Goal: Task Accomplishment & Management: Manage account settings

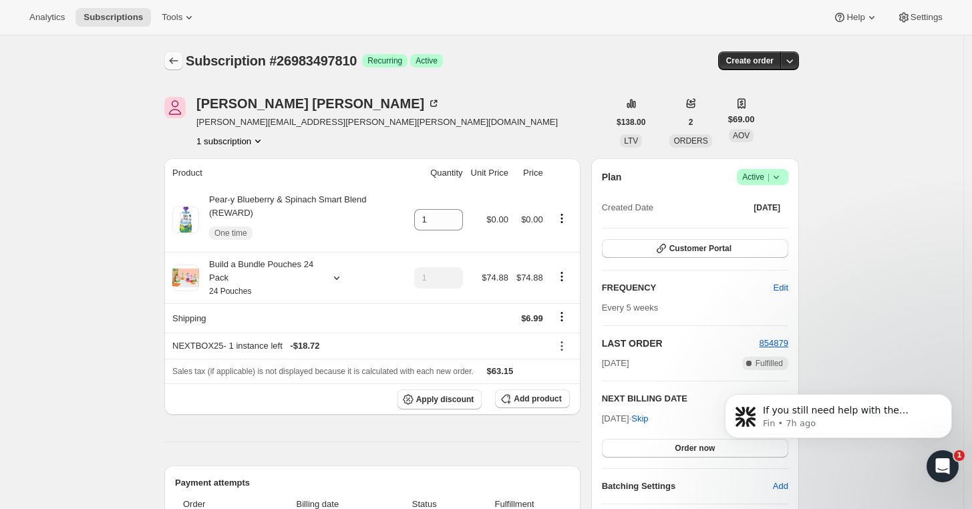
click at [169, 55] on button "Subscriptions" at bounding box center [173, 60] width 19 height 19
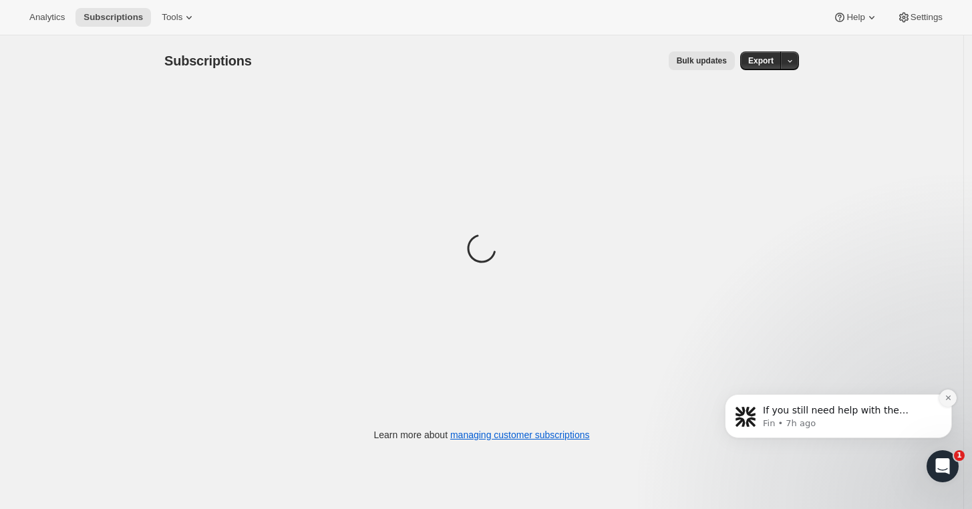
click at [950, 395] on icon "Dismiss notification" at bounding box center [947, 397] width 7 height 7
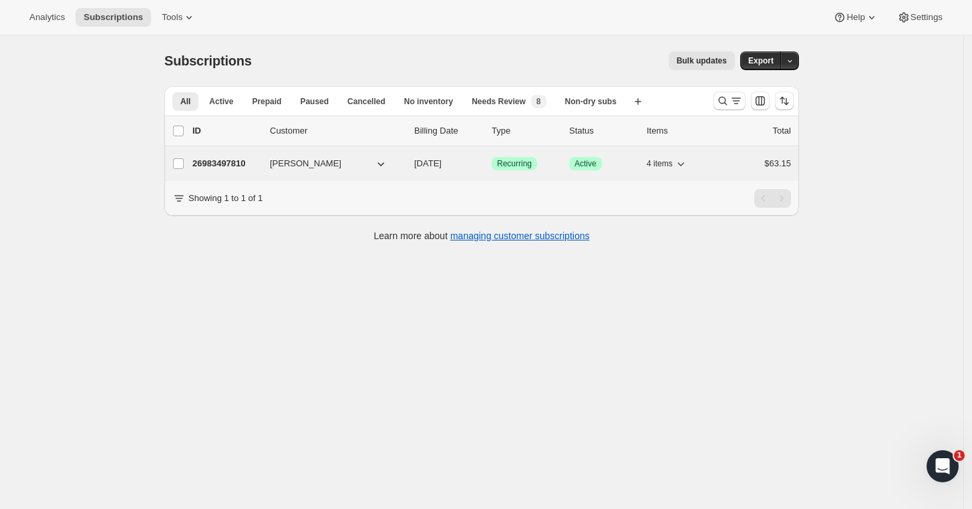
click at [229, 159] on p "26983497810" at bounding box center [225, 163] width 67 height 13
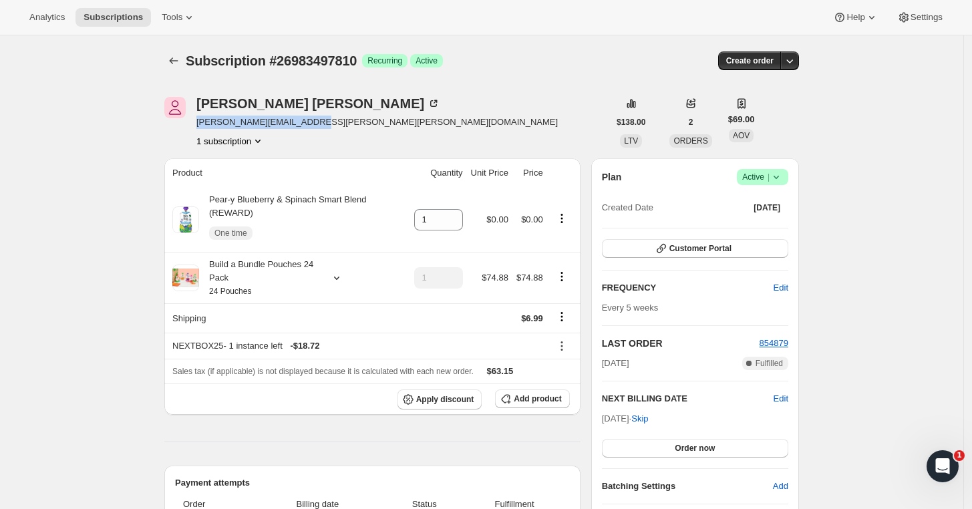
drag, startPoint x: 289, startPoint y: 122, endPoint x: 198, endPoint y: 122, distance: 90.8
click at [198, 122] on div "[PERSON_NAME] [PERSON_NAME][EMAIL_ADDRESS][PERSON_NAME][PERSON_NAME][DOMAIN_NAM…" at bounding box center [386, 122] width 444 height 51
copy span "[PERSON_NAME][EMAIL_ADDRESS][PERSON_NAME][PERSON_NAME][DOMAIN_NAME]"
click at [171, 64] on icon "Subscriptions" at bounding box center [173, 60] width 13 height 13
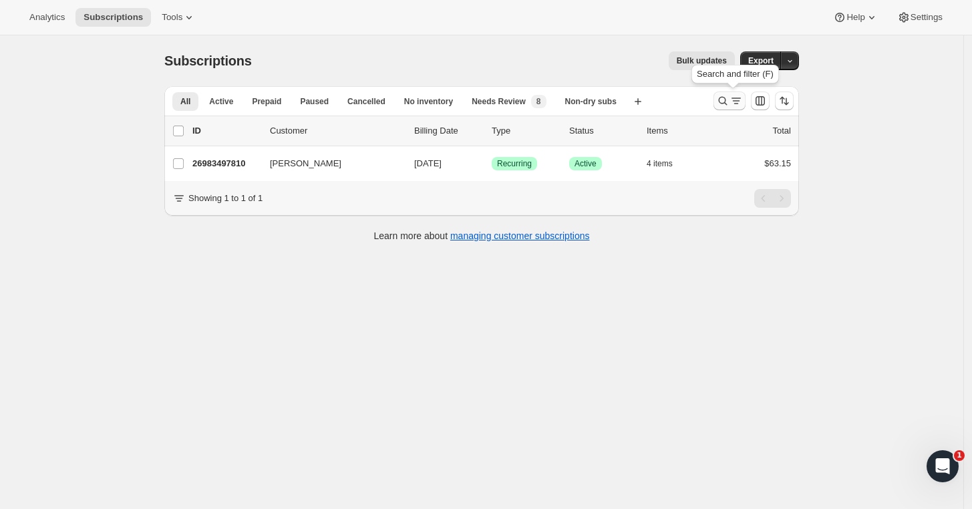
click at [721, 102] on icon "Search and filter results" at bounding box center [722, 100] width 13 height 13
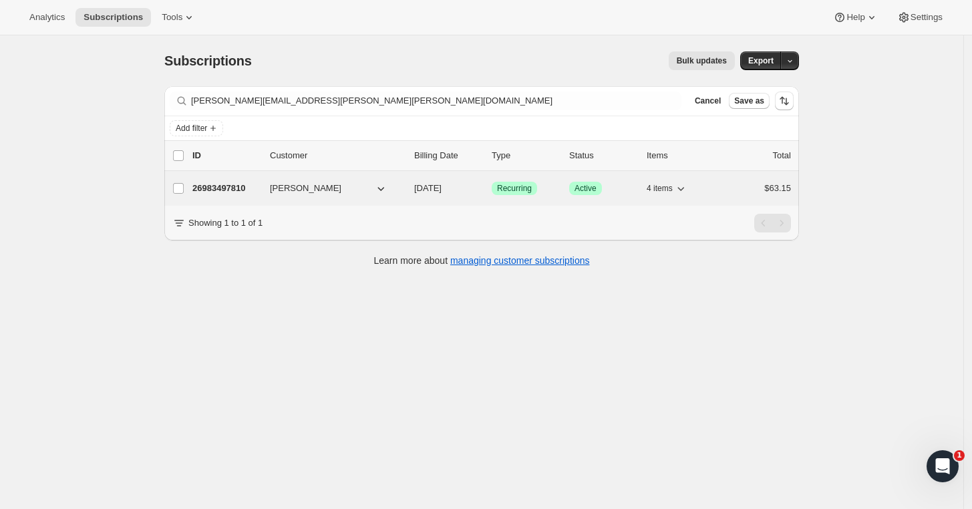
click at [222, 192] on p "26983497810" at bounding box center [225, 188] width 67 height 13
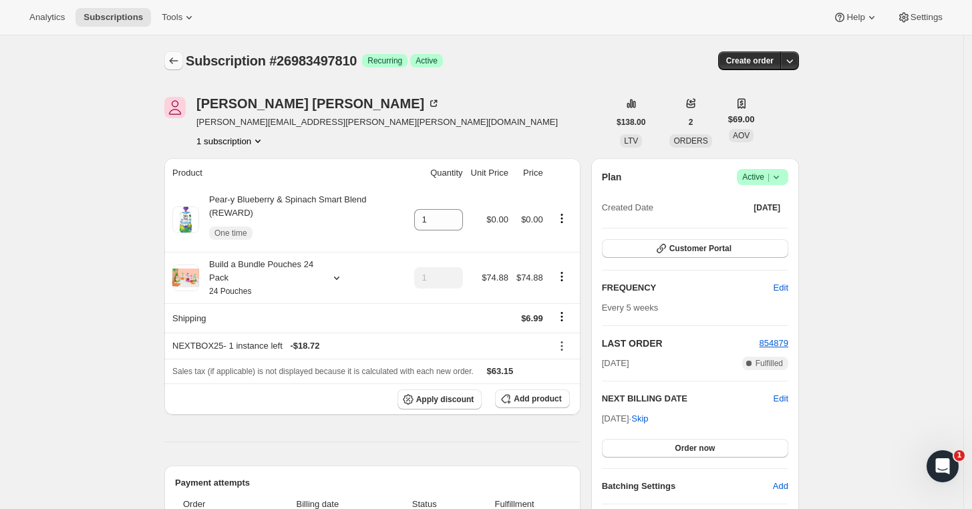
click at [179, 63] on icon "Subscriptions" at bounding box center [173, 60] width 13 height 13
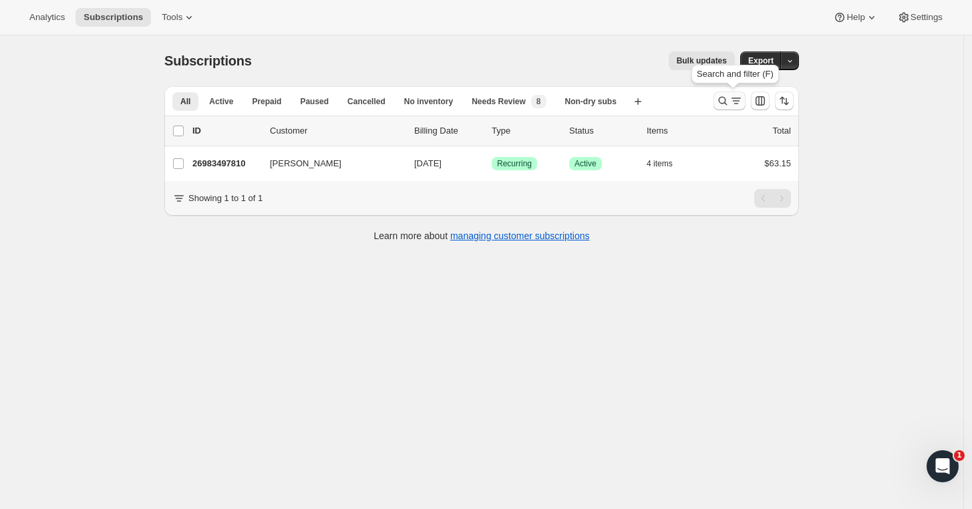
click at [722, 100] on icon "Search and filter results" at bounding box center [723, 101] width 9 height 9
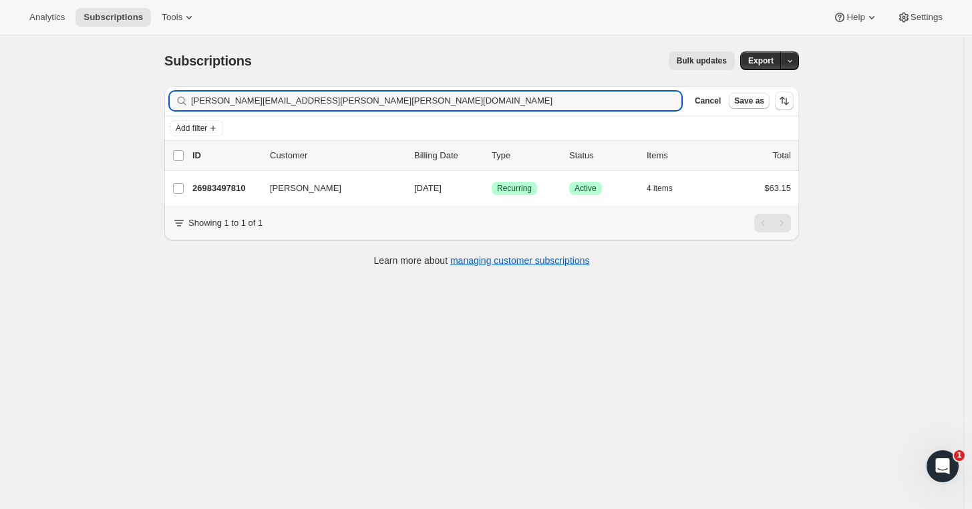
drag, startPoint x: 326, startPoint y: 102, endPoint x: 161, endPoint y: 112, distance: 165.3
click at [162, 112] on div "Filter subscribers [PERSON_NAME][EMAIL_ADDRESS][PERSON_NAME][PERSON_NAME][DOMAI…" at bounding box center [476, 177] width 645 height 205
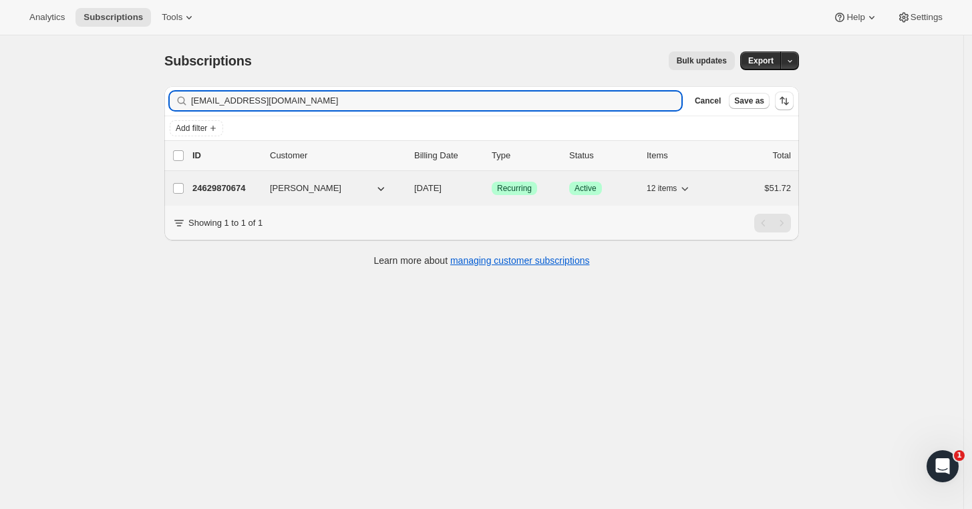
type input "[EMAIL_ADDRESS][DOMAIN_NAME]"
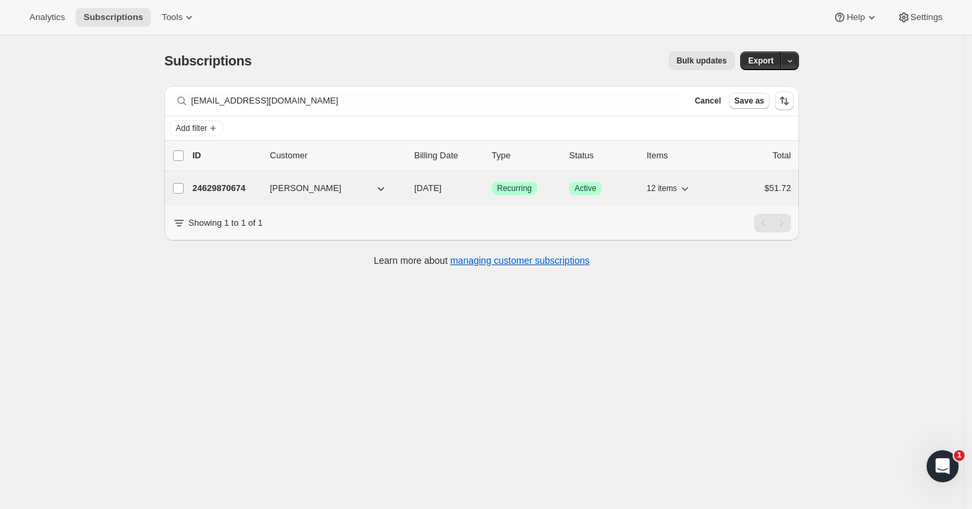
click at [211, 184] on p "24629870674" at bounding box center [225, 188] width 67 height 13
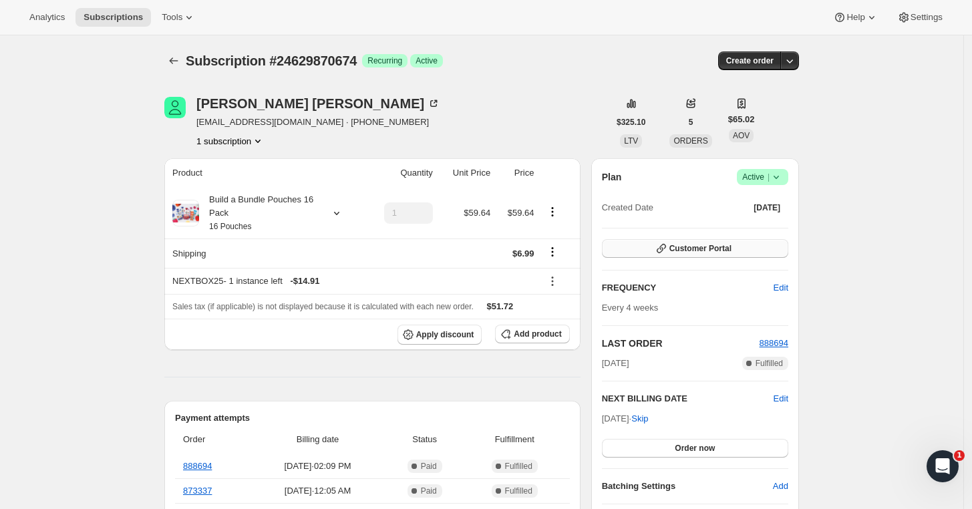
click at [753, 247] on button "Customer Portal" at bounding box center [695, 248] width 186 height 19
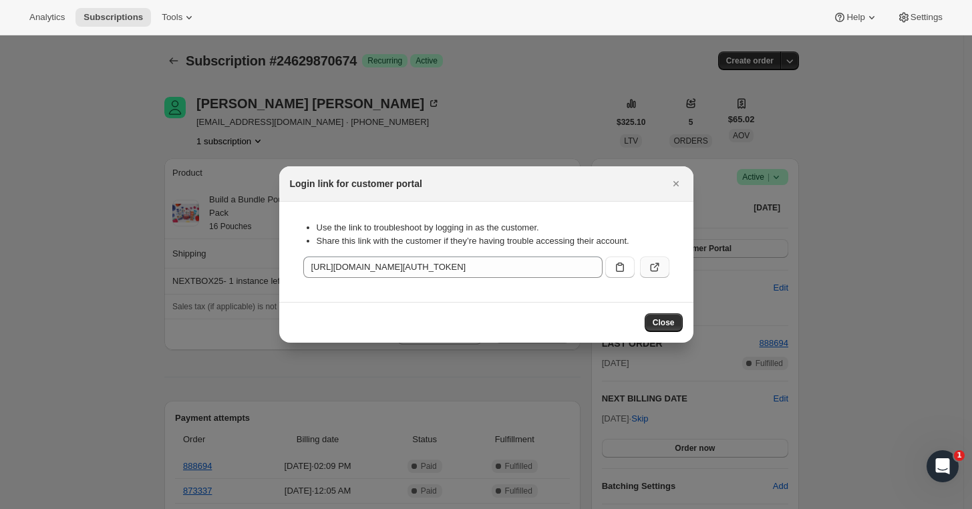
click at [648, 262] on icon ":r16a:" at bounding box center [654, 266] width 13 height 13
click at [674, 182] on icon "Close" at bounding box center [675, 183] width 5 height 5
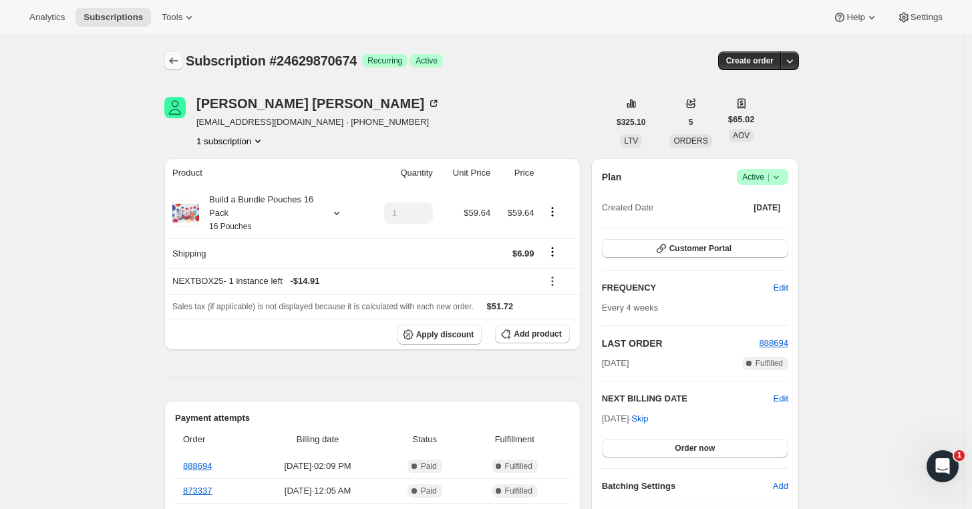
click at [180, 62] on icon "Subscriptions" at bounding box center [173, 60] width 13 height 13
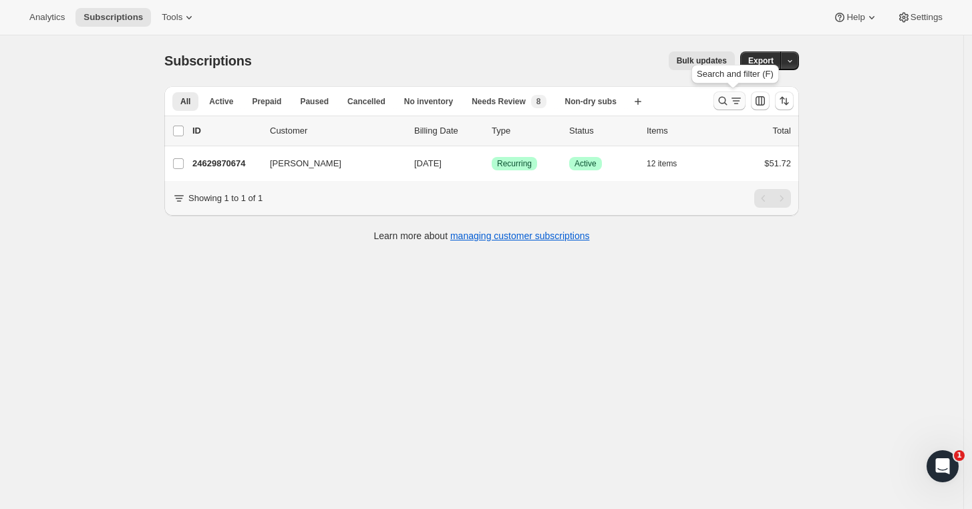
click at [723, 98] on icon "Search and filter results" at bounding box center [722, 100] width 13 height 13
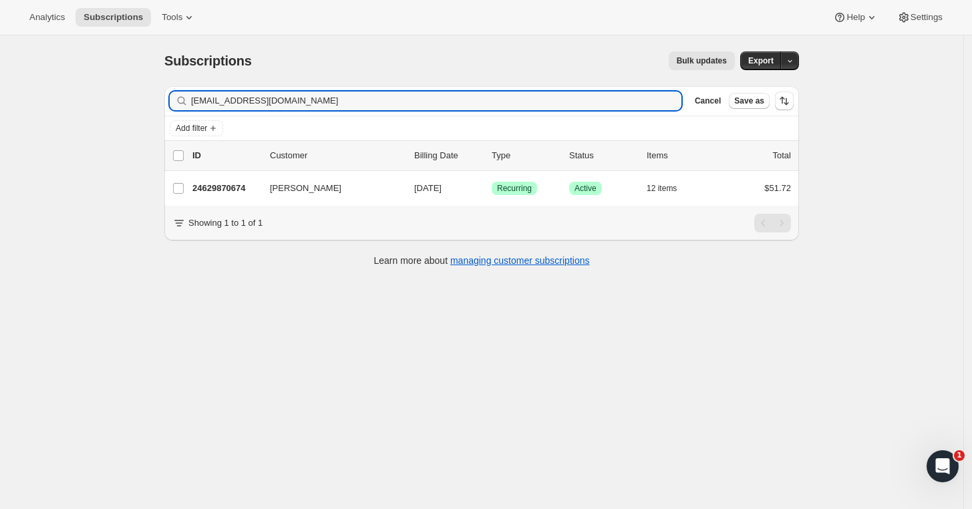
drag, startPoint x: 307, startPoint y: 101, endPoint x: 189, endPoint y: 101, distance: 118.2
click at [190, 101] on div "[EMAIL_ADDRESS][DOMAIN_NAME] Clear" at bounding box center [426, 101] width 512 height 19
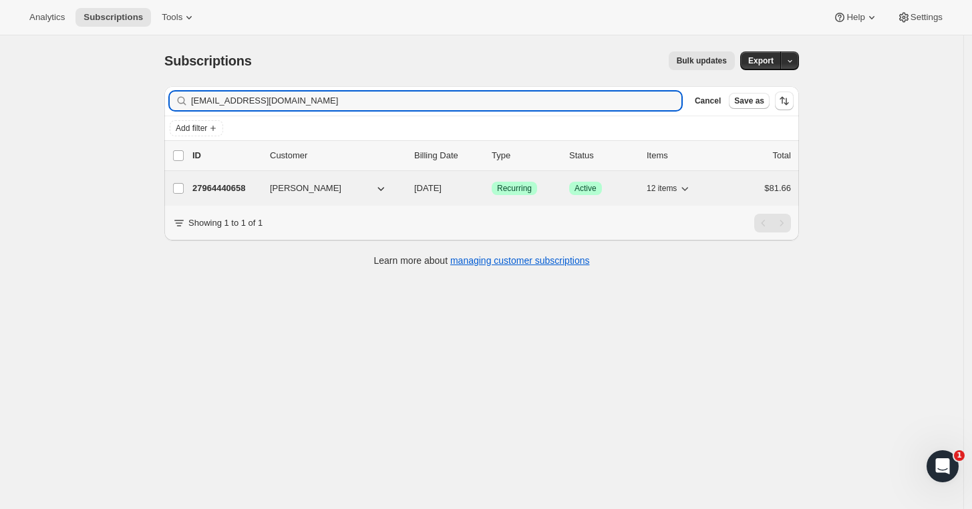
type input "[EMAIL_ADDRESS][DOMAIN_NAME]"
click at [219, 187] on p "27964440658" at bounding box center [225, 188] width 67 height 13
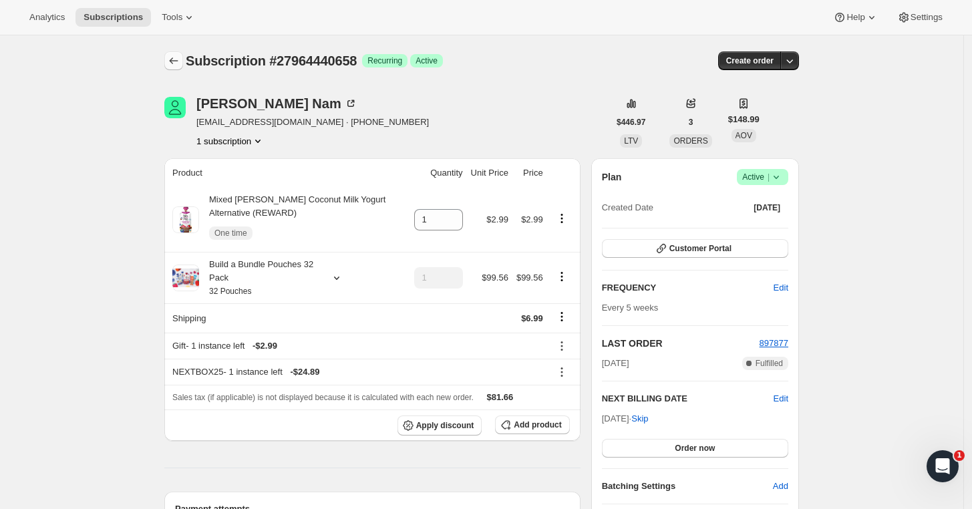
click at [180, 61] on icon "Subscriptions" at bounding box center [173, 60] width 13 height 13
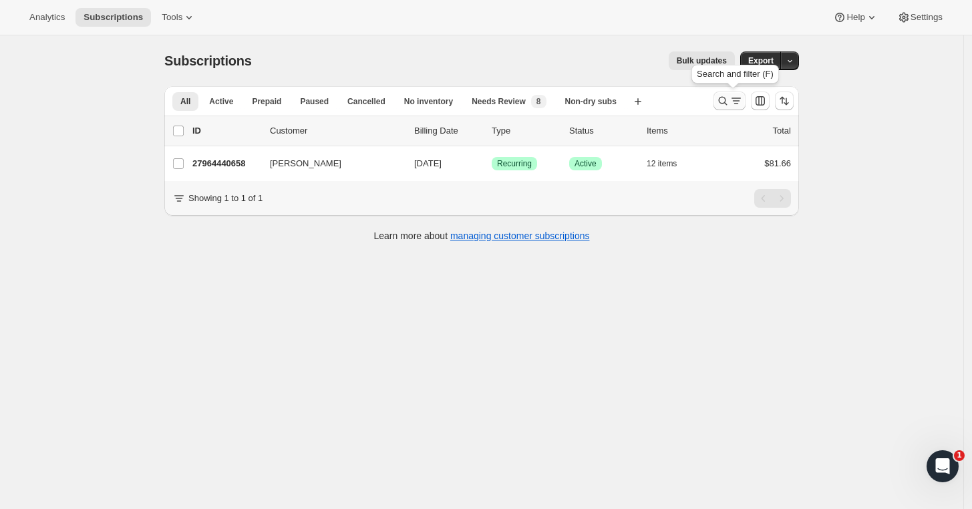
click at [726, 103] on icon "Search and filter results" at bounding box center [722, 100] width 13 height 13
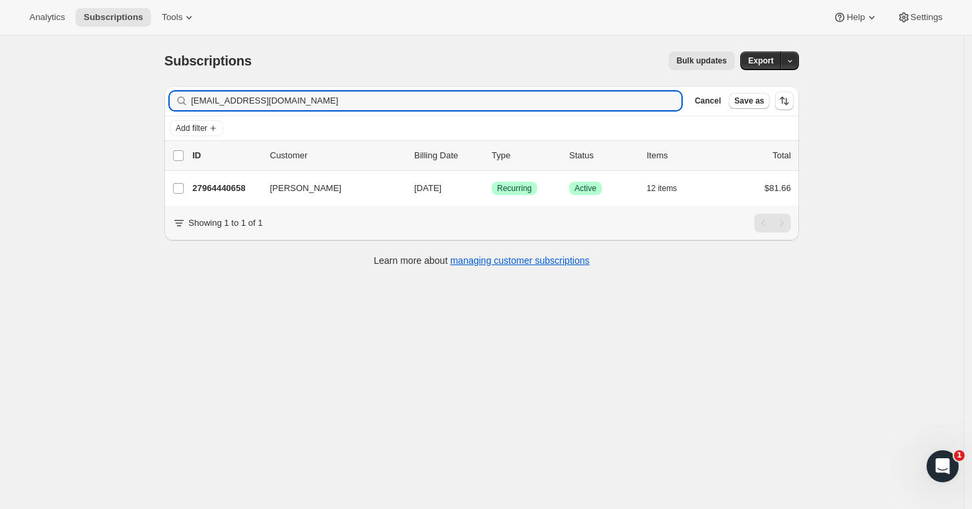
drag, startPoint x: 280, startPoint y: 98, endPoint x: 176, endPoint y: 104, distance: 104.3
click at [176, 103] on div "[EMAIL_ADDRESS][DOMAIN_NAME] Clear" at bounding box center [426, 101] width 512 height 19
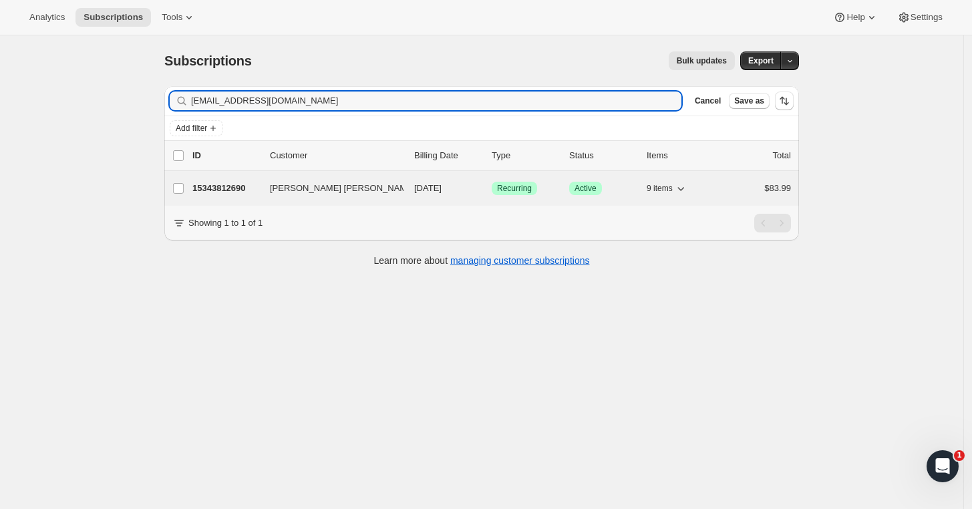
type input "[EMAIL_ADDRESS][DOMAIN_NAME]"
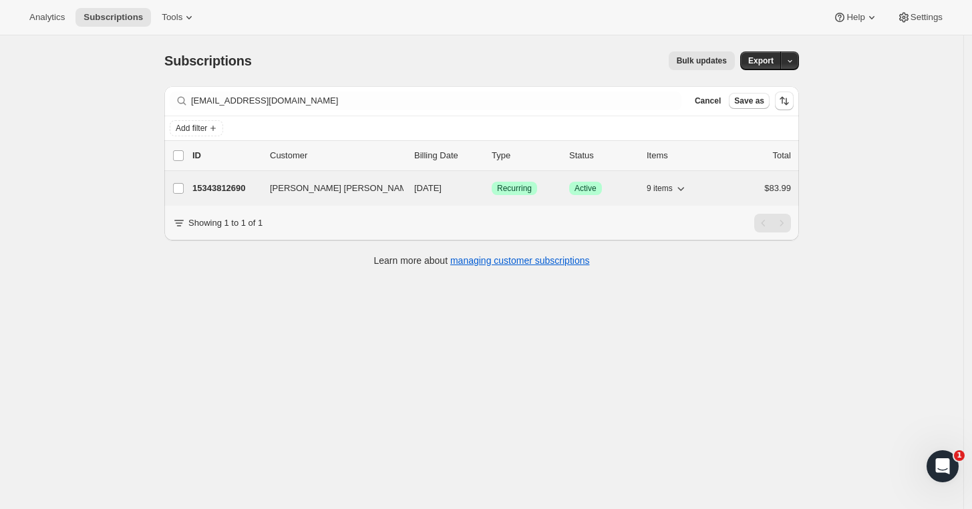
click at [214, 189] on p "15343812690" at bounding box center [225, 188] width 67 height 13
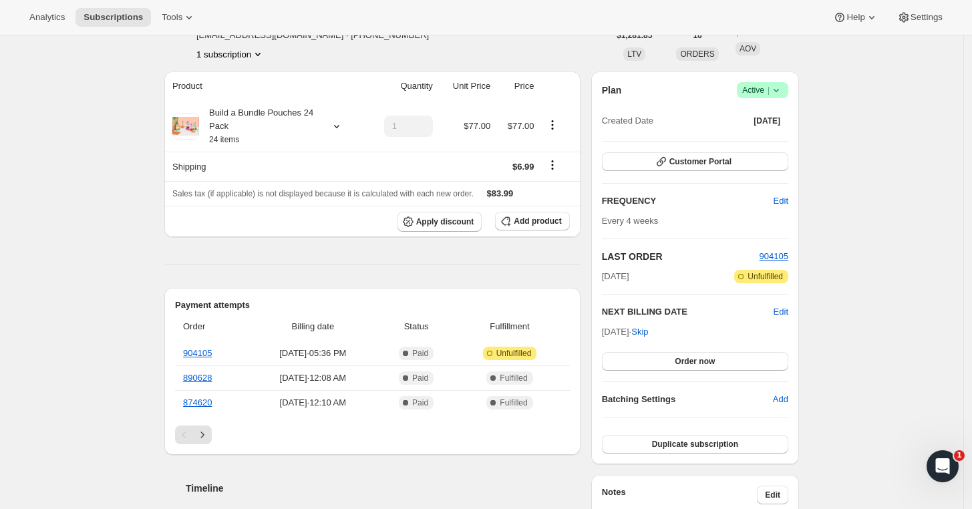
scroll to position [74, 0]
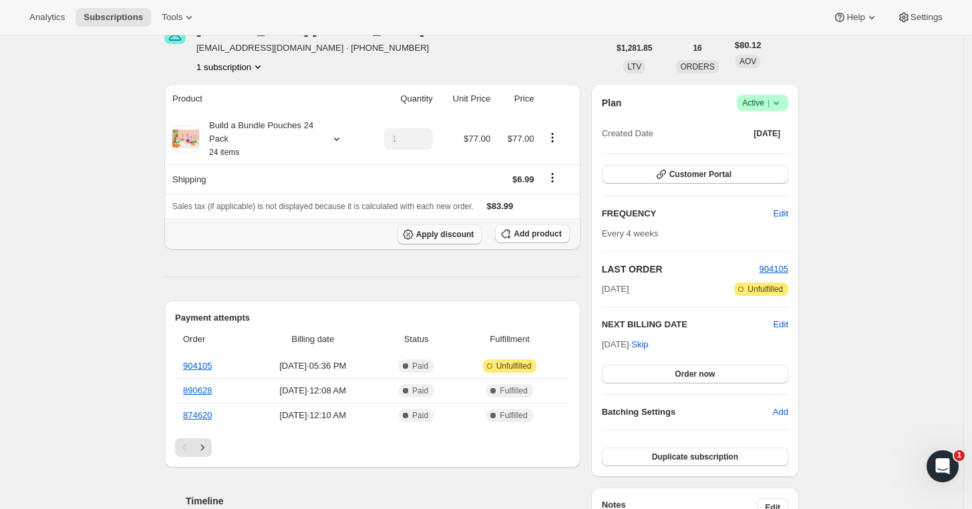
click at [438, 232] on span "Apply discount" at bounding box center [445, 234] width 58 height 11
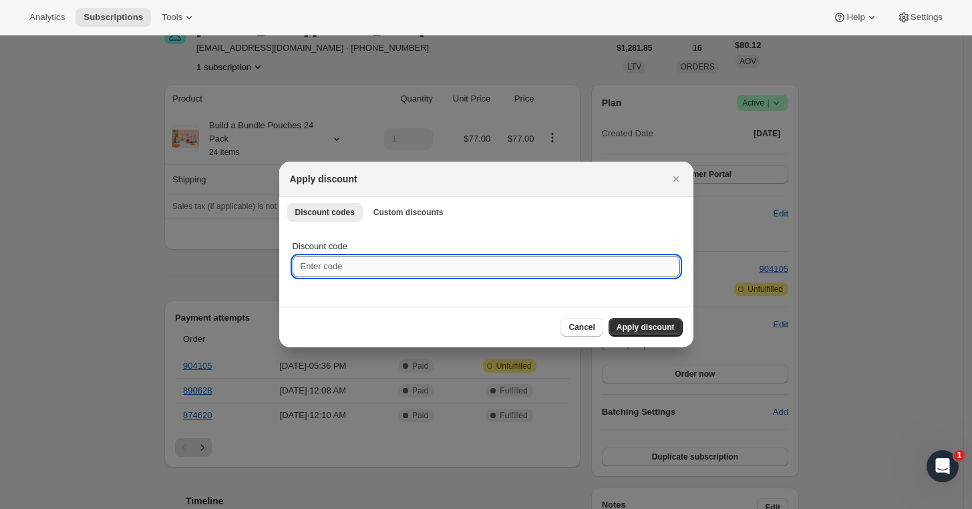
click at [371, 268] on input "Discount code" at bounding box center [486, 266] width 387 height 21
type input "NEXTBOX25"
click at [628, 325] on span "Apply discount" at bounding box center [645, 327] width 58 height 11
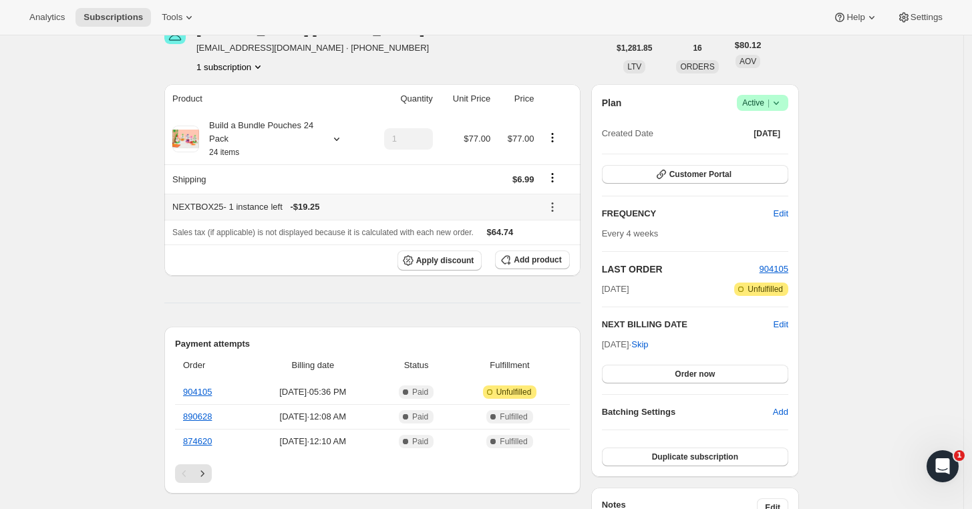
click at [555, 212] on icon at bounding box center [552, 206] width 13 height 13
click at [554, 258] on span "Remove" at bounding box center [562, 254] width 32 height 10
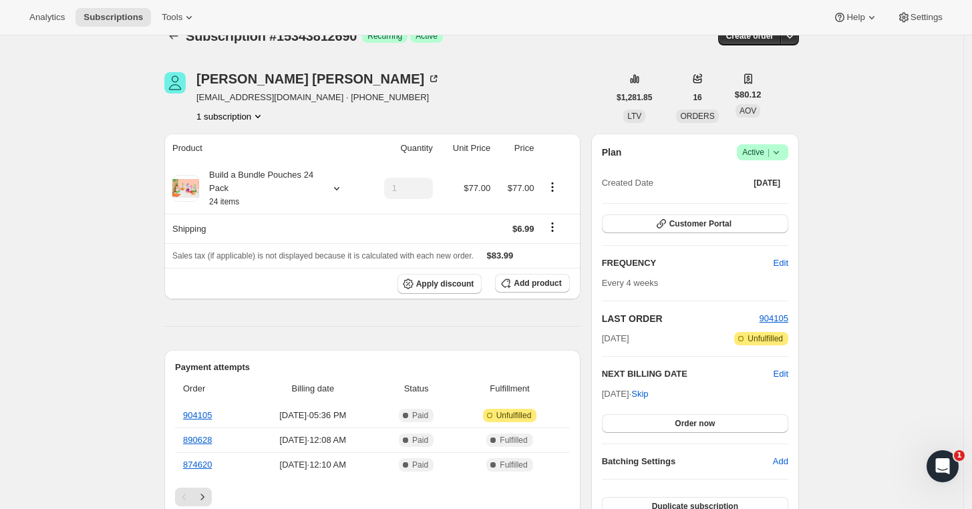
scroll to position [0, 0]
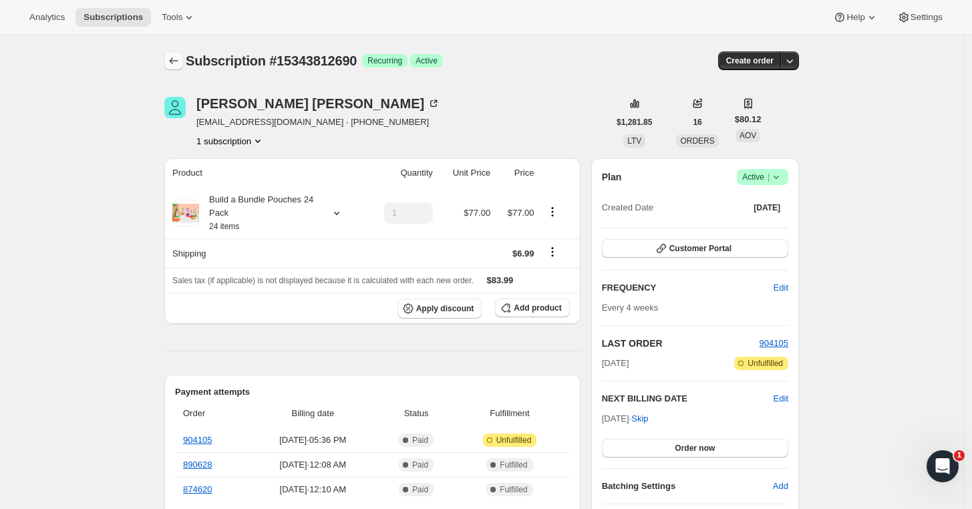
click at [178, 60] on icon "Subscriptions" at bounding box center [173, 60] width 13 height 13
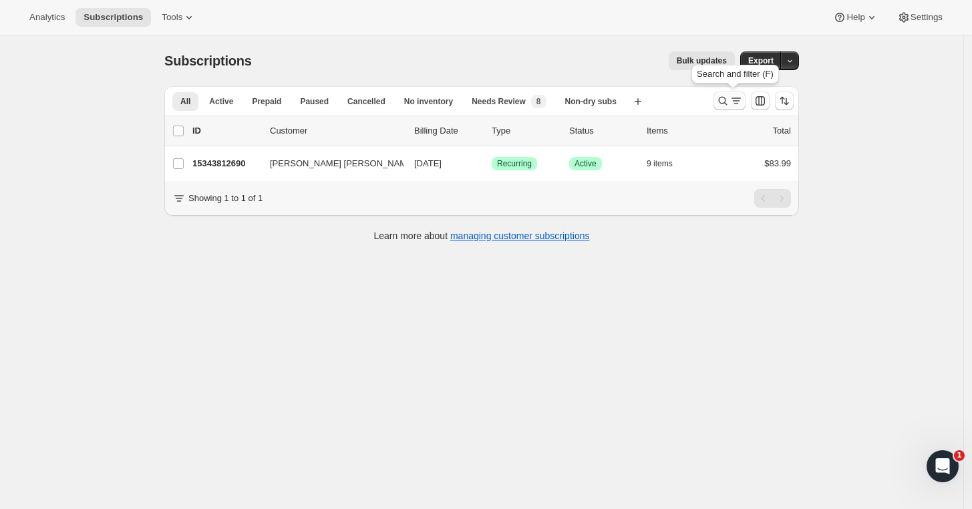
click at [721, 100] on icon "Search and filter results" at bounding box center [722, 100] width 13 height 13
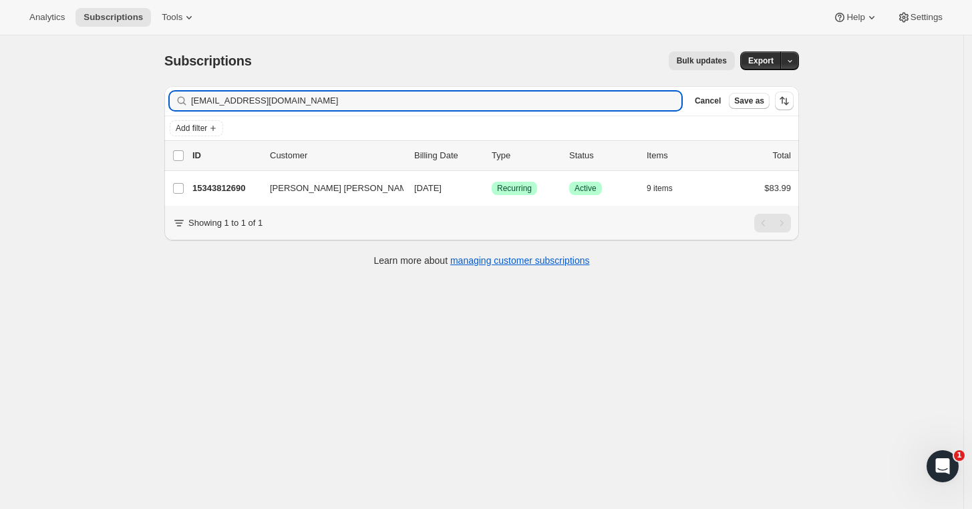
drag, startPoint x: 317, startPoint y: 98, endPoint x: 152, endPoint y: 110, distance: 165.4
click at [158, 106] on div "Filter subscribers [EMAIL_ADDRESS][DOMAIN_NAME] Clear Cancel Save as Add filter…" at bounding box center [476, 177] width 645 height 205
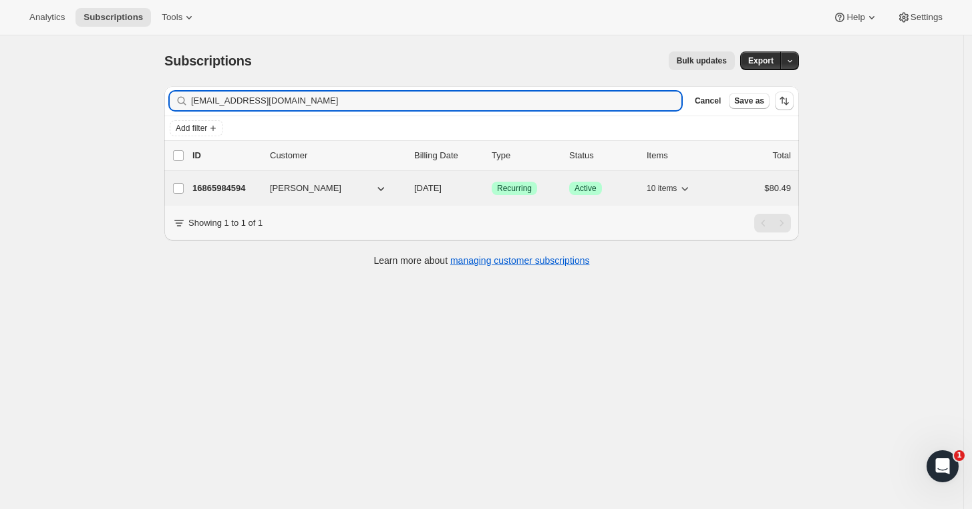
type input "[EMAIL_ADDRESS][DOMAIN_NAME]"
click at [224, 186] on p "16865984594" at bounding box center [225, 188] width 67 height 13
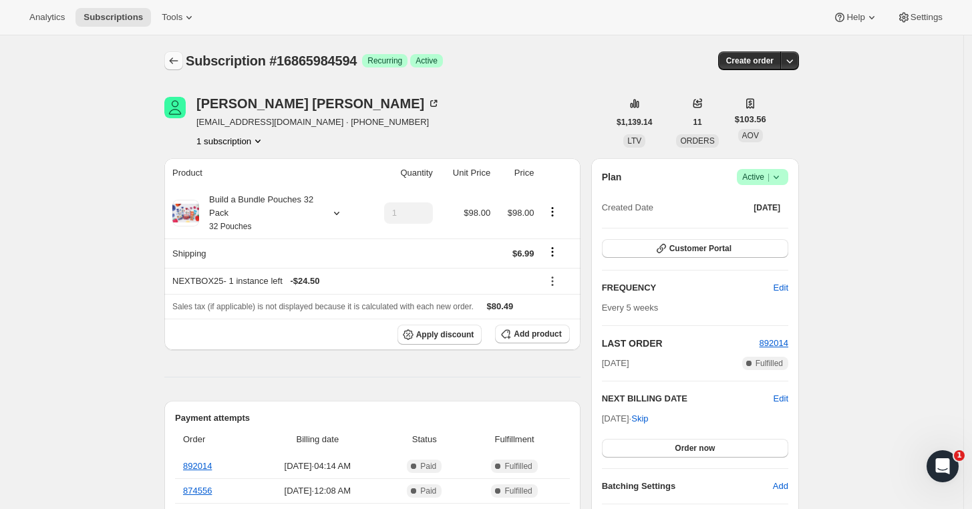
click at [174, 64] on icon "Subscriptions" at bounding box center [173, 60] width 13 height 13
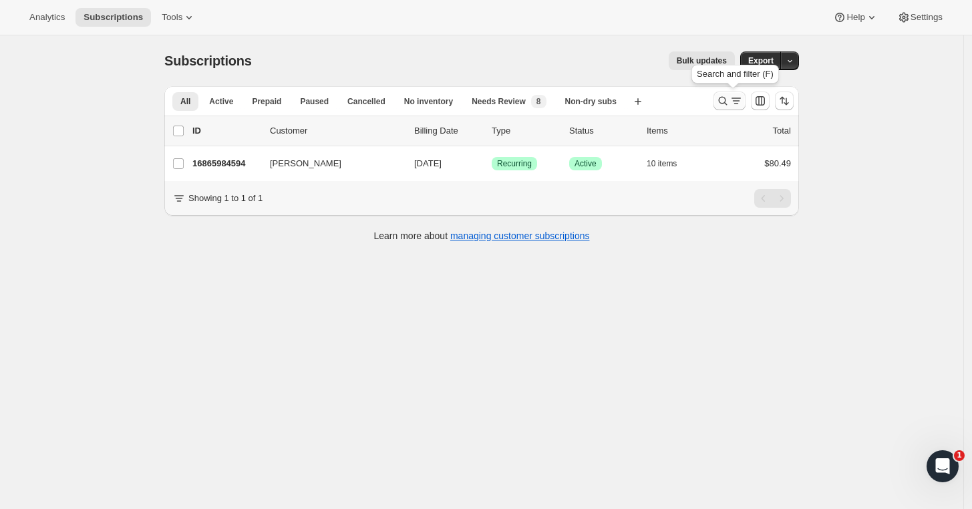
click at [727, 100] on icon "Search and filter results" at bounding box center [723, 101] width 9 height 9
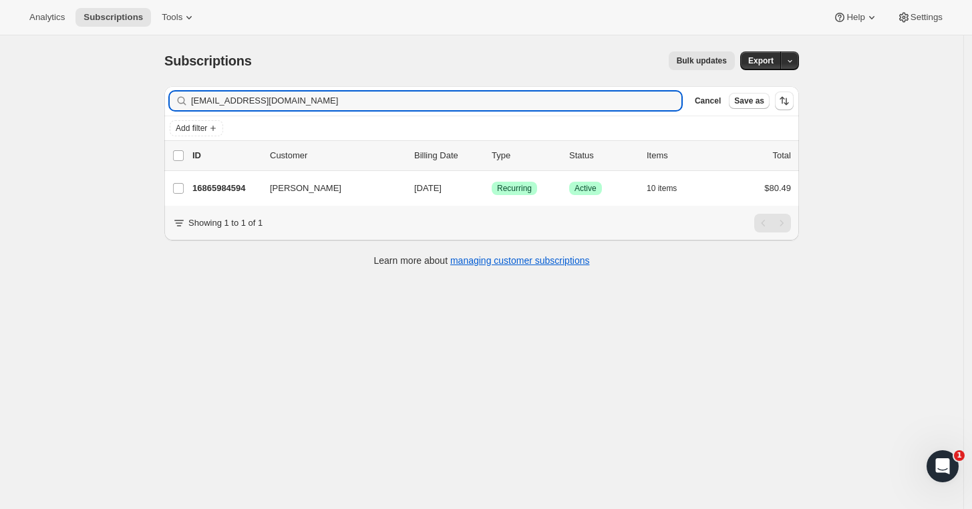
drag, startPoint x: 328, startPoint y: 99, endPoint x: 153, endPoint y: 100, distance: 175.0
click at [153, 100] on div "Subscriptions. This page is ready Subscriptions Bulk updates More actions Bulk …" at bounding box center [481, 157] width 667 height 245
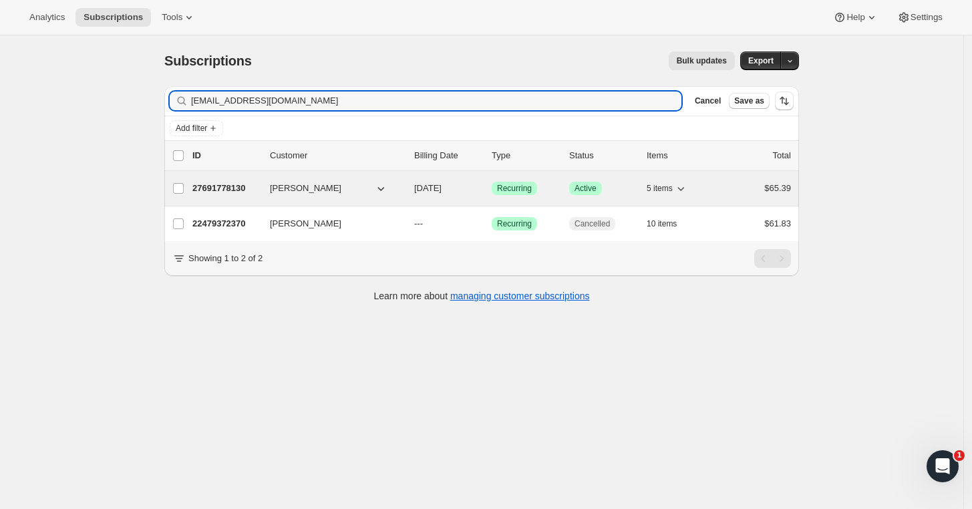
type input "[EMAIL_ADDRESS][DOMAIN_NAME]"
click at [224, 188] on p "27691778130" at bounding box center [225, 188] width 67 height 13
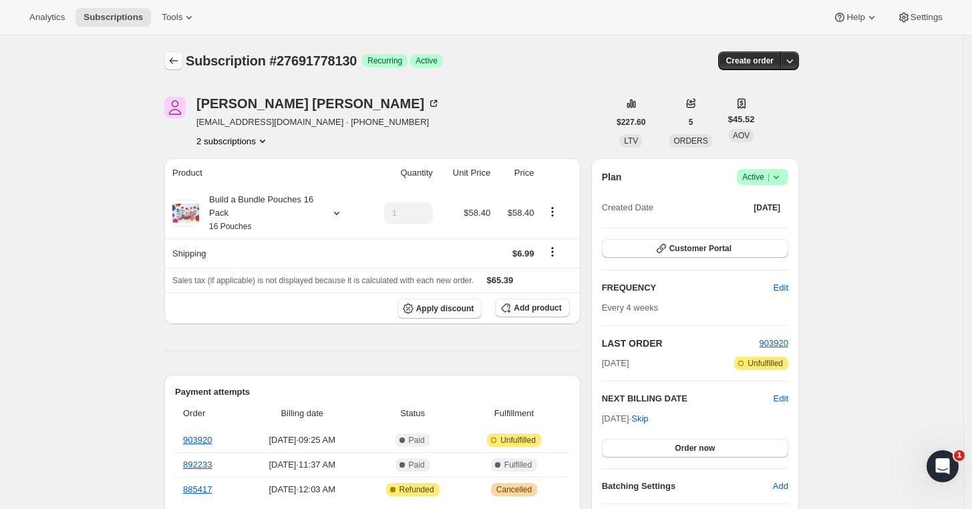
click at [180, 65] on icon "Subscriptions" at bounding box center [173, 60] width 13 height 13
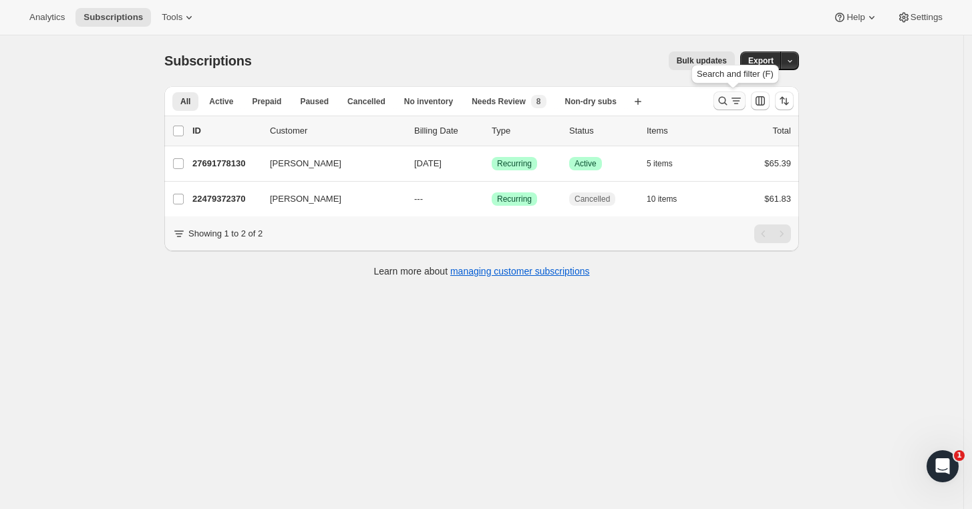
click at [727, 104] on icon "Search and filter results" at bounding box center [722, 100] width 13 height 13
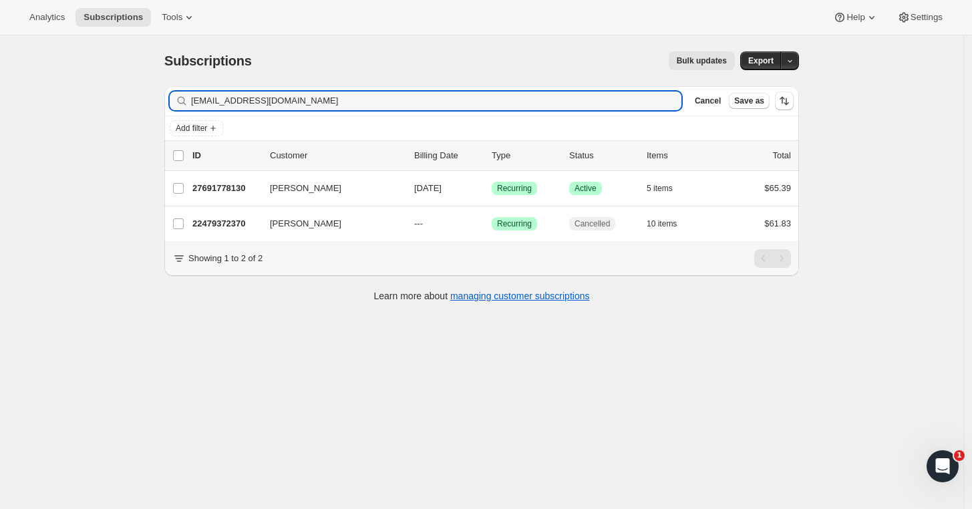
drag, startPoint x: 310, startPoint y: 98, endPoint x: 160, endPoint y: 98, distance: 150.3
click at [160, 98] on div "Filter subscribers [EMAIL_ADDRESS][DOMAIN_NAME] Clear Cancel Save as Add filter…" at bounding box center [476, 195] width 645 height 240
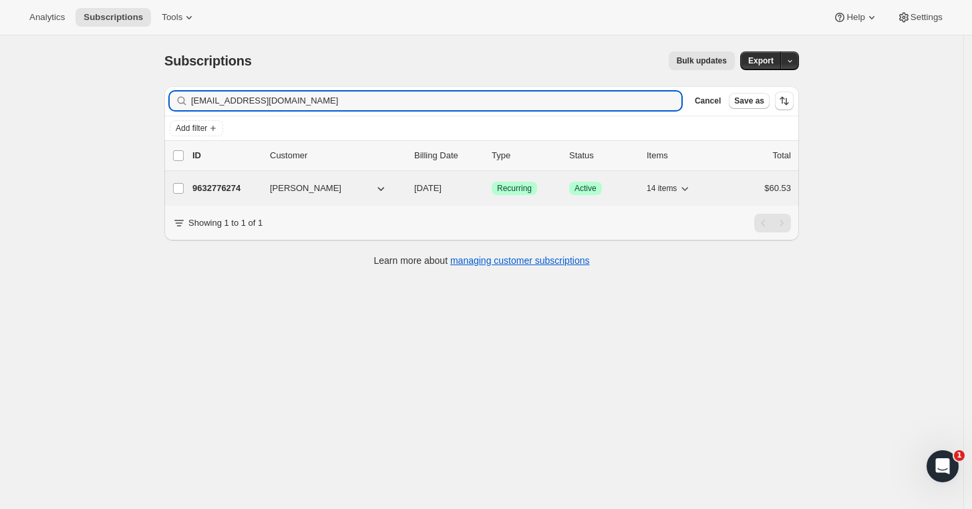
type input "[EMAIL_ADDRESS][DOMAIN_NAME]"
click at [212, 185] on p "9632776274" at bounding box center [225, 188] width 67 height 13
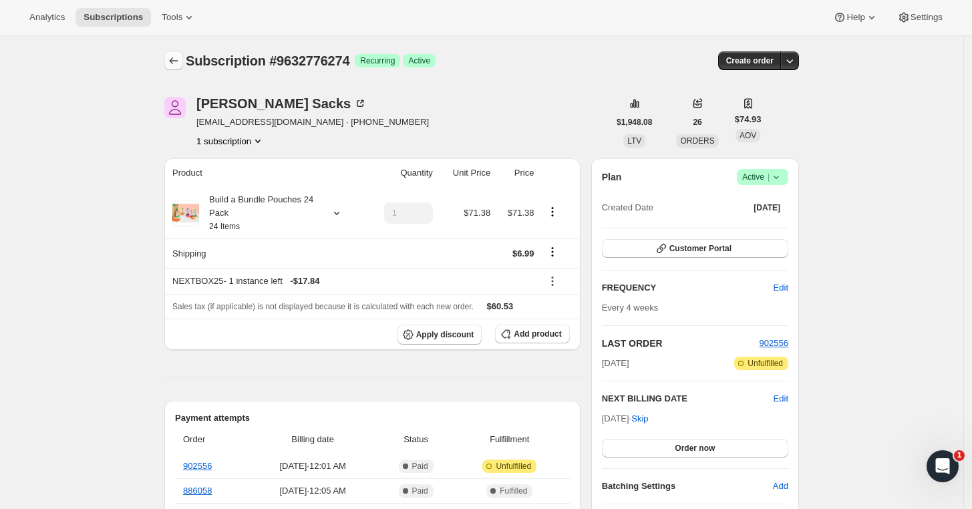
click at [176, 59] on icon "Subscriptions" at bounding box center [174, 60] width 9 height 7
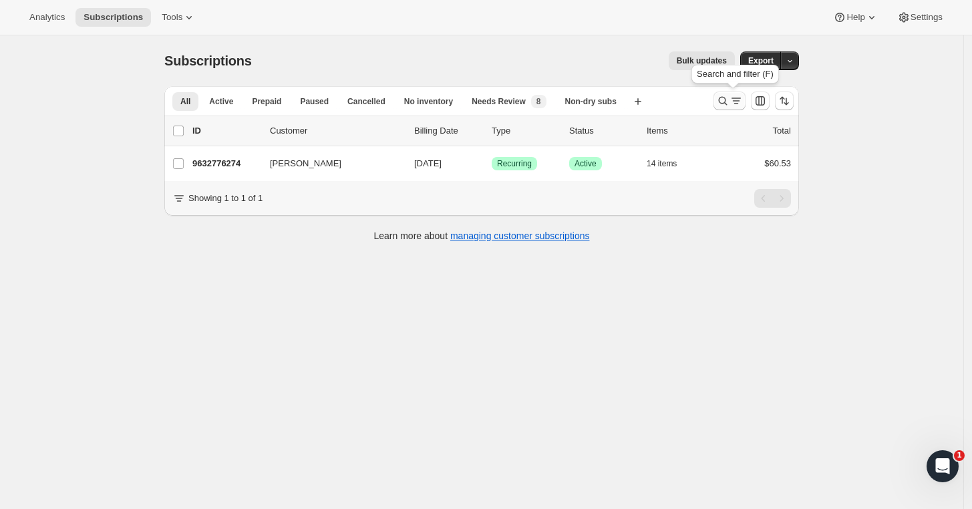
click at [727, 100] on icon "Search and filter results" at bounding box center [722, 100] width 13 height 13
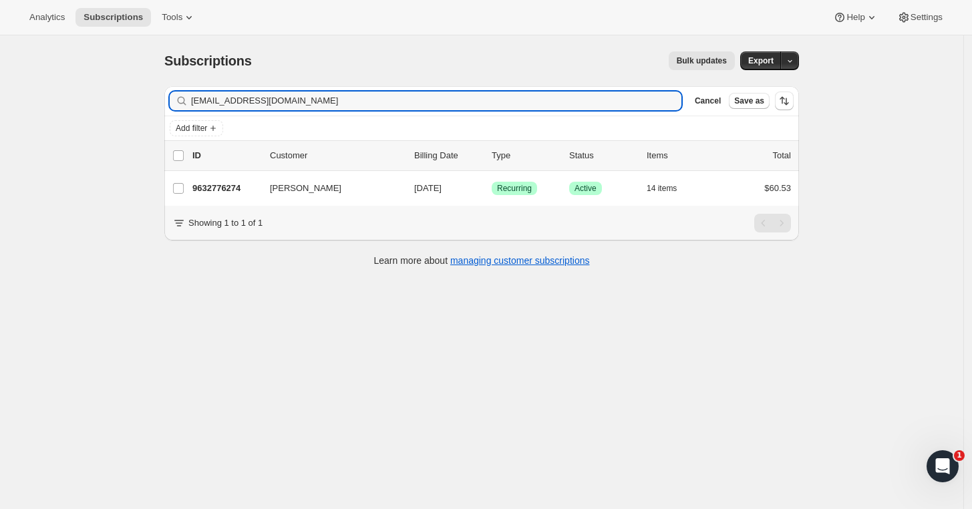
drag, startPoint x: 310, startPoint y: 102, endPoint x: 138, endPoint y: 102, distance: 171.7
click at [147, 100] on div "Subscriptions. This page is ready Subscriptions Bulk updates More actions Bulk …" at bounding box center [481, 289] width 963 height 509
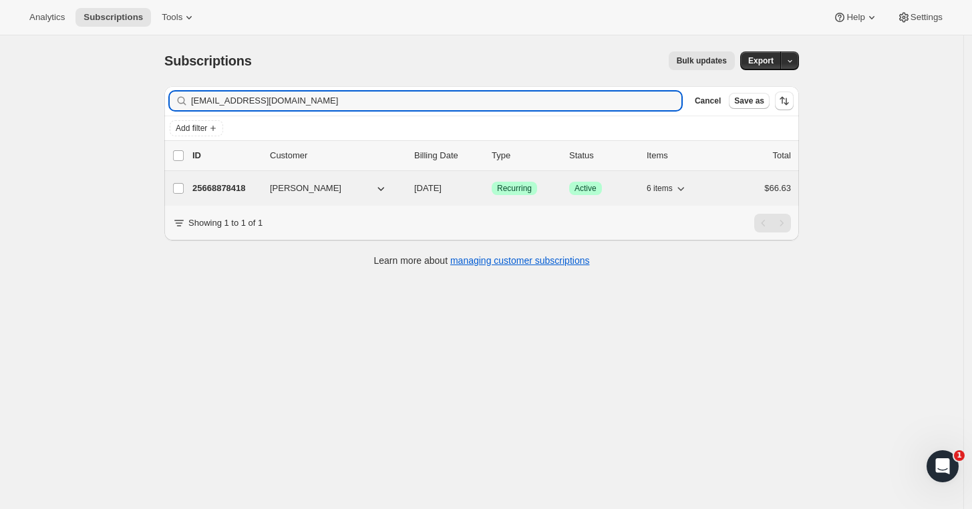
type input "[EMAIL_ADDRESS][DOMAIN_NAME]"
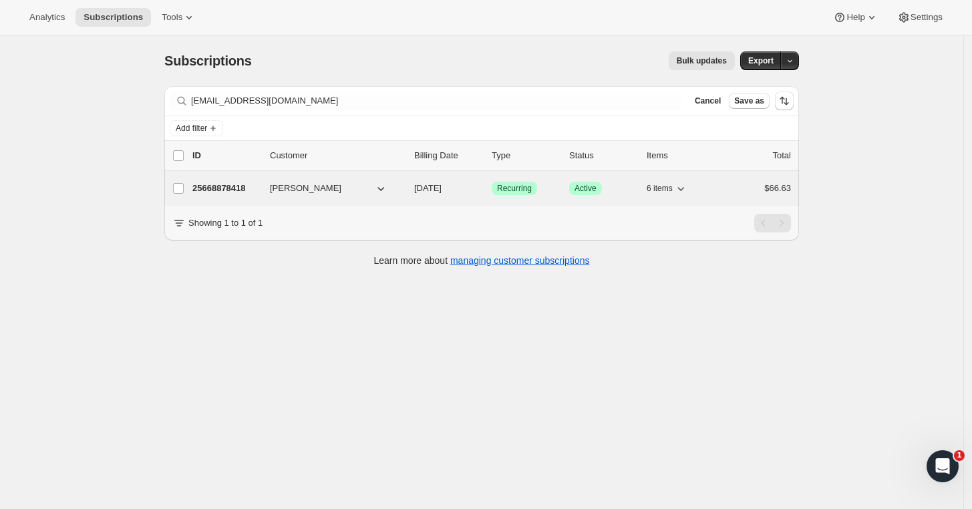
click at [232, 190] on p "25668878418" at bounding box center [225, 188] width 67 height 13
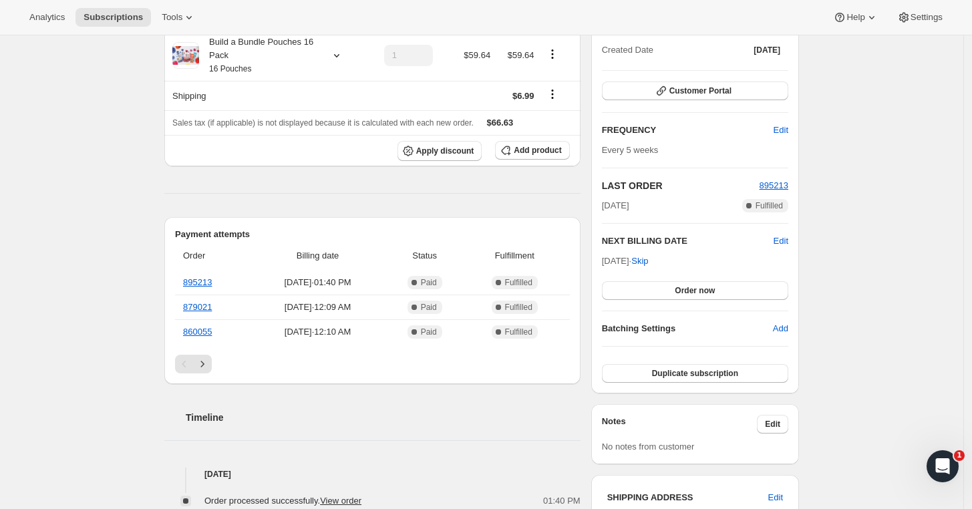
scroll to position [148, 0]
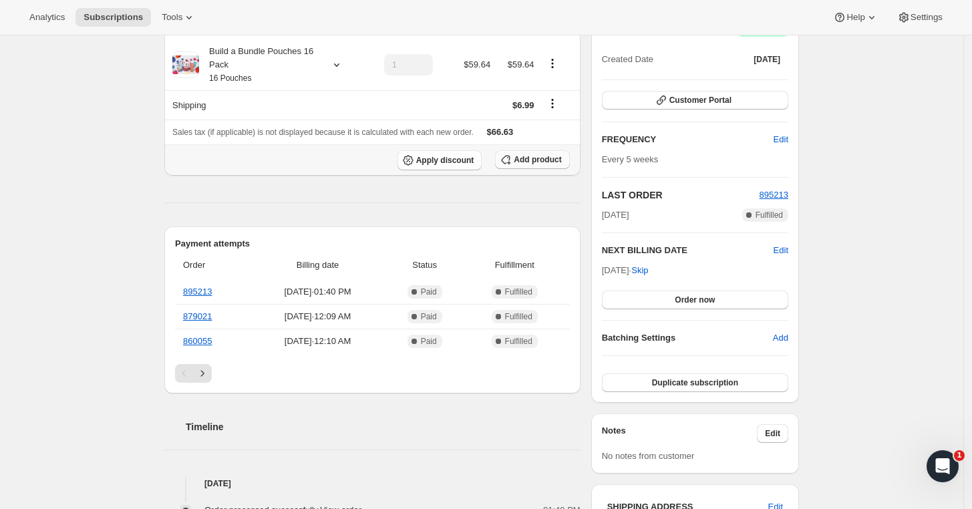
click at [539, 162] on span "Add product" at bounding box center [537, 159] width 47 height 11
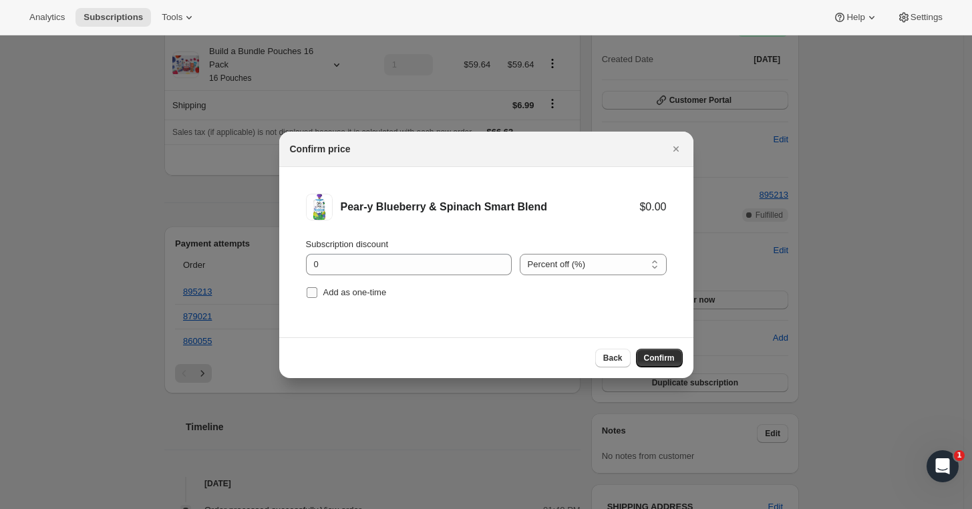
click at [313, 291] on input "Add as one-time" at bounding box center [312, 292] width 11 height 11
checkbox input "true"
click at [657, 355] on span "Confirm" at bounding box center [659, 358] width 31 height 11
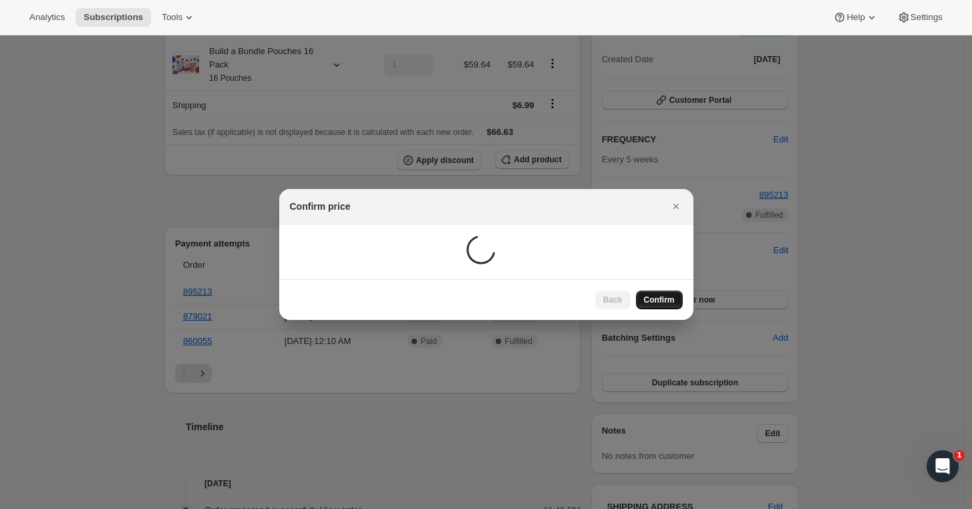
scroll to position [94, 0]
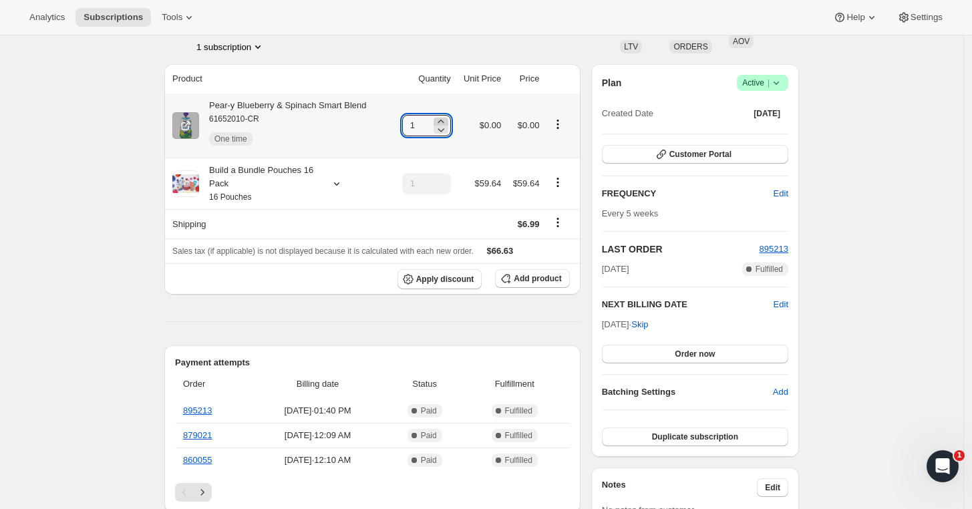
click at [447, 118] on icon at bounding box center [440, 121] width 13 height 13
type input "3"
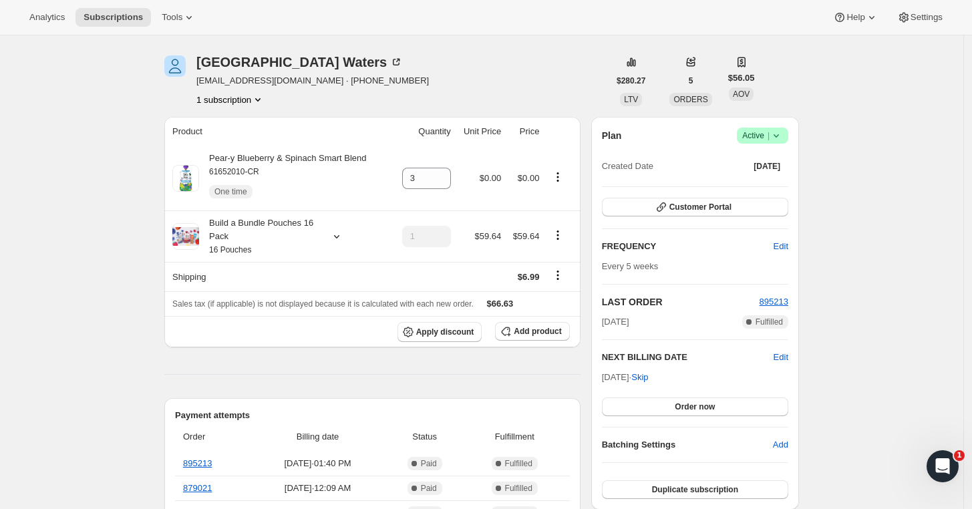
scroll to position [0, 0]
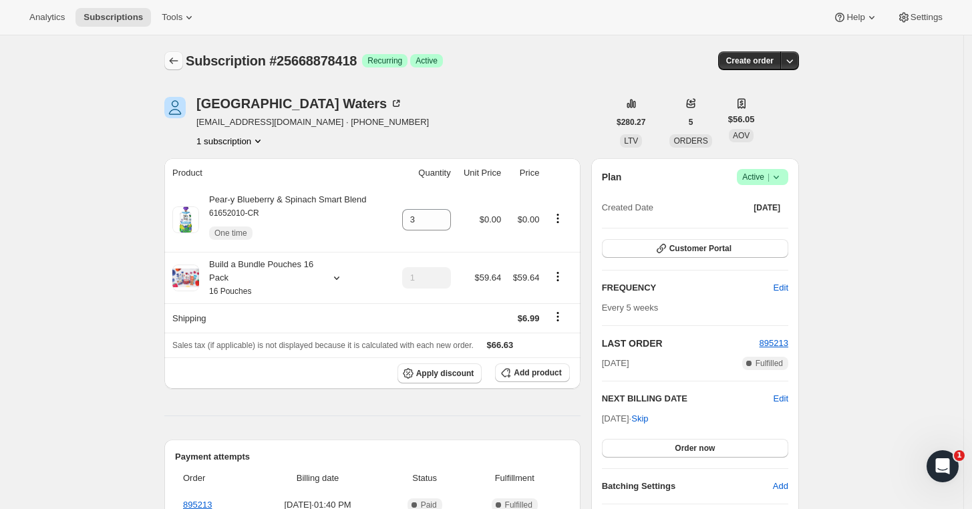
click at [180, 55] on icon "Subscriptions" at bounding box center [173, 60] width 13 height 13
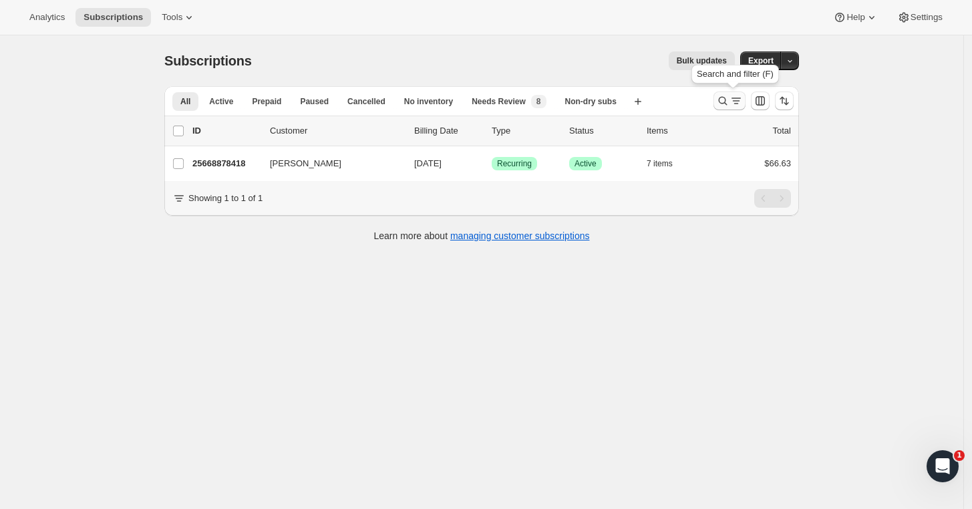
click at [725, 100] on icon "Search and filter results" at bounding box center [722, 100] width 13 height 13
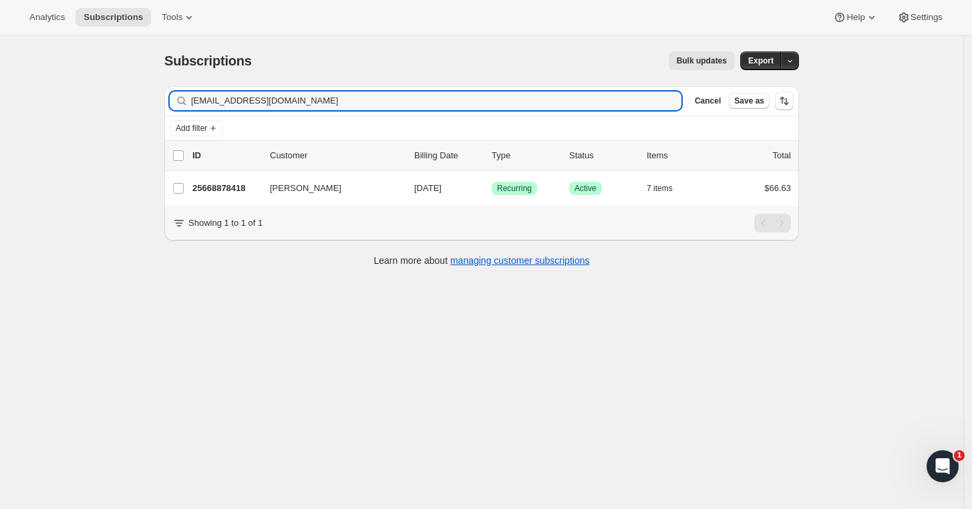
drag, startPoint x: 227, startPoint y: 100, endPoint x: 150, endPoint y: 100, distance: 77.5
click at [160, 100] on div "Filter subscribers [EMAIL_ADDRESS][DOMAIN_NAME] Clear Cancel Save as Add filter…" at bounding box center [476, 177] width 645 height 205
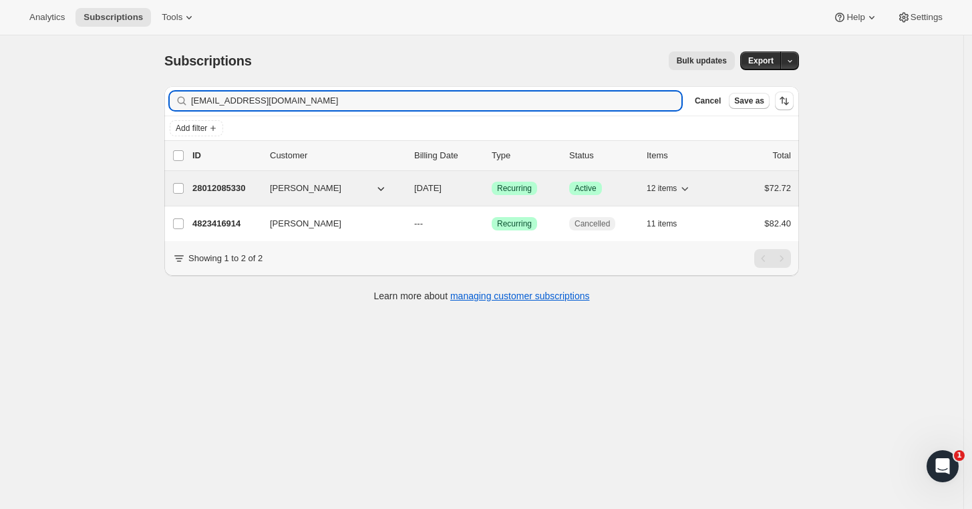
type input "[EMAIL_ADDRESS][DOMAIN_NAME]"
click at [254, 192] on p "28012085330" at bounding box center [225, 188] width 67 height 13
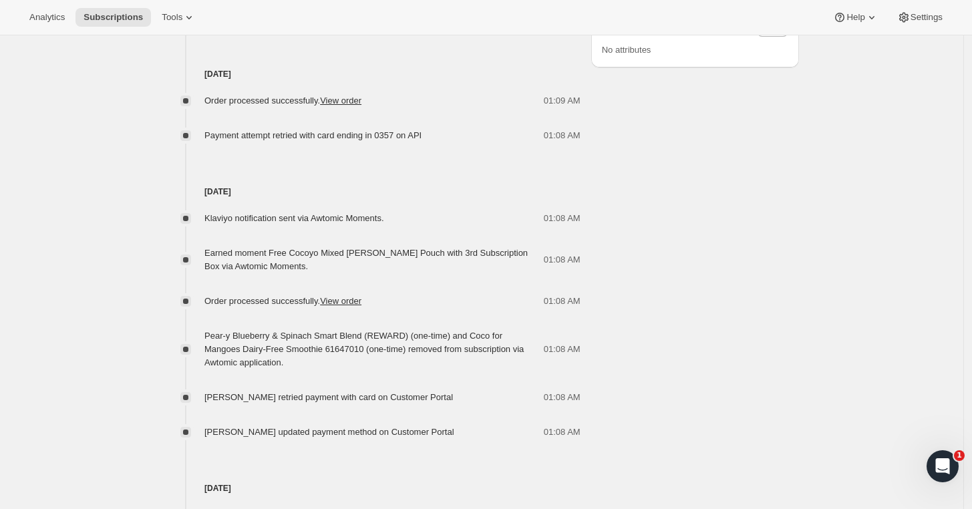
scroll to position [742, 0]
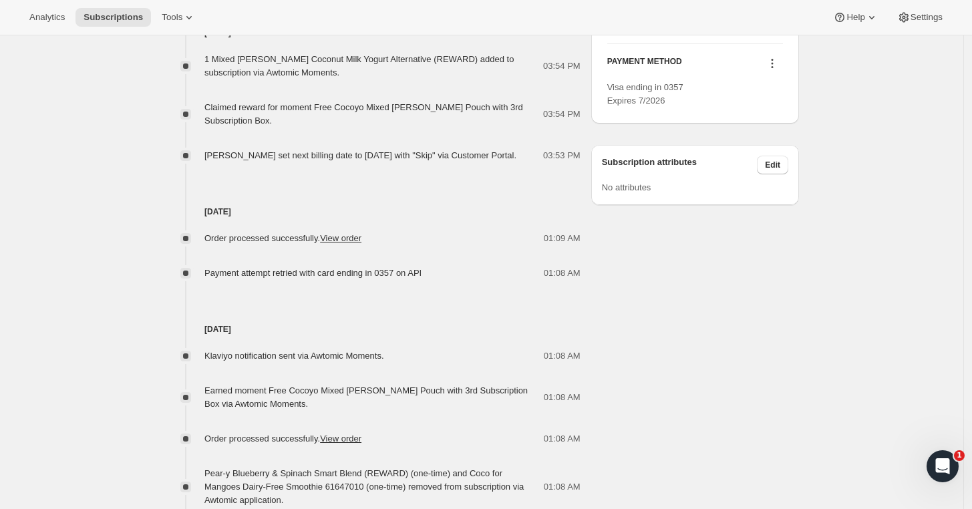
click at [895, 412] on div "Subscription #28012085330. This page is ready Subscription #28012085330 Success…" at bounding box center [481, 89] width 963 height 1592
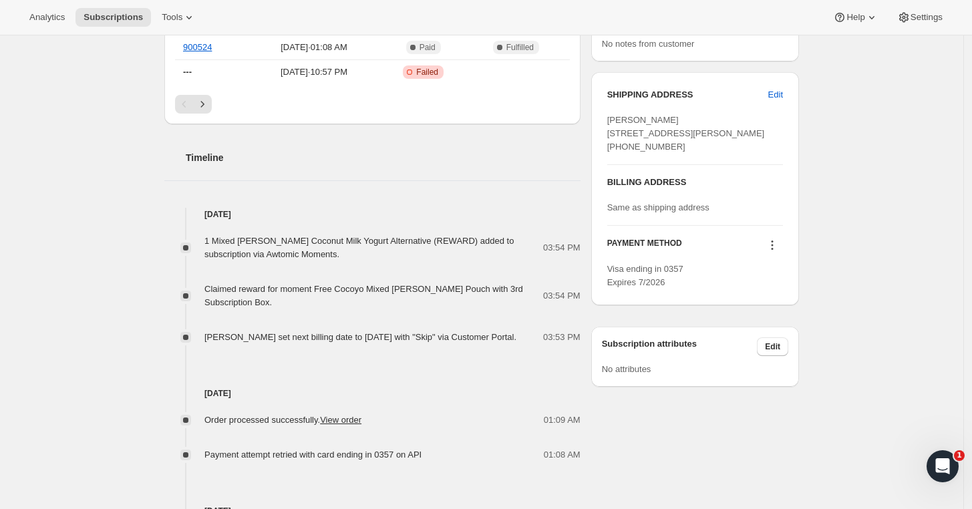
scroll to position [0, 0]
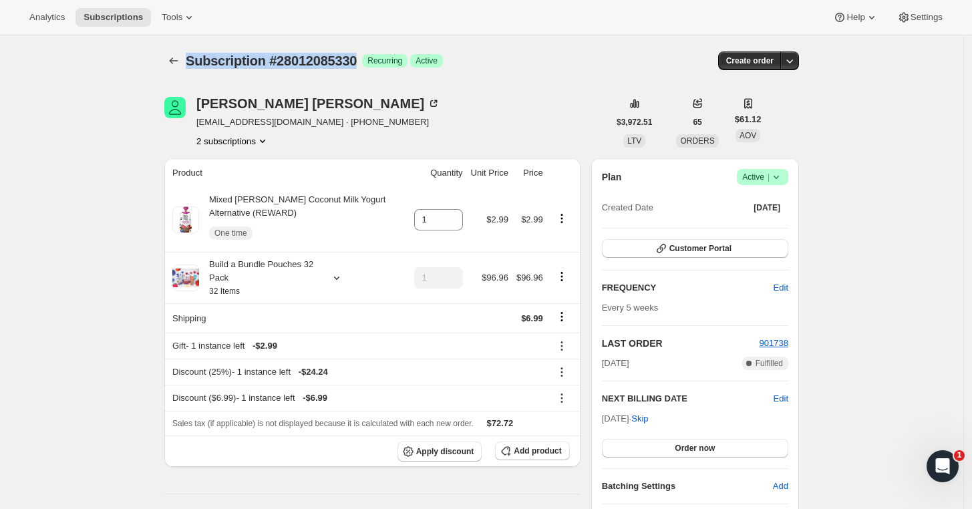
drag, startPoint x: 362, startPoint y: 60, endPoint x: 192, endPoint y: 62, distance: 170.3
click at [192, 62] on div "Subscription #28012085330 Success Recurring Success Active" at bounding box center [379, 60] width 387 height 19
copy span "Subscription #28012085330"
drag, startPoint x: 284, startPoint y: 126, endPoint x: 202, endPoint y: 120, distance: 81.7
click at [202, 120] on span "[EMAIL_ADDRESS][DOMAIN_NAME] · [PHONE_NUMBER]" at bounding box center [318, 122] width 244 height 13
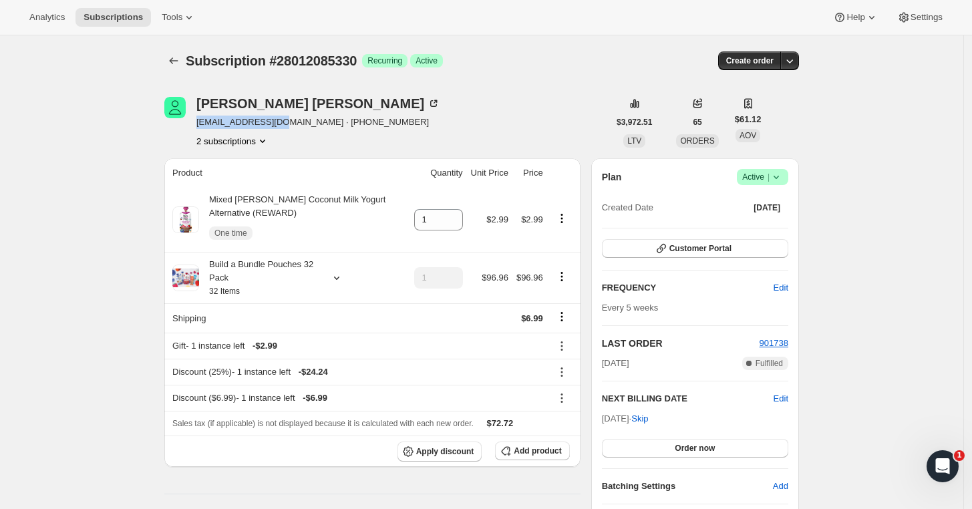
copy span "[EMAIL_ADDRESS][DOMAIN_NAME]"
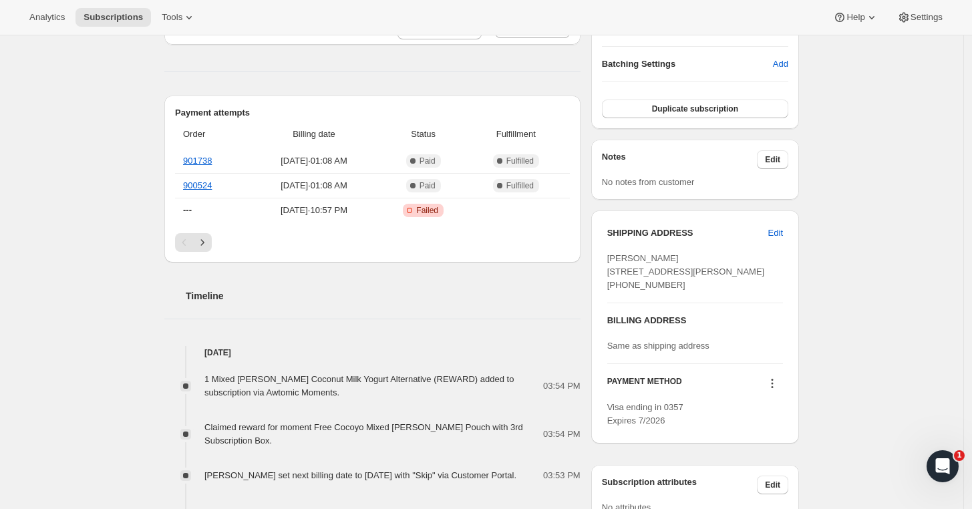
scroll to position [370, 0]
